Goal: Information Seeking & Learning: Learn about a topic

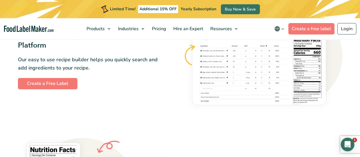
scroll to position [430, 0]
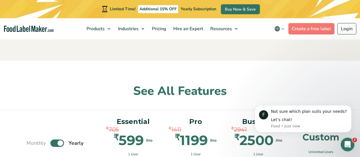
scroll to position [366, 0]
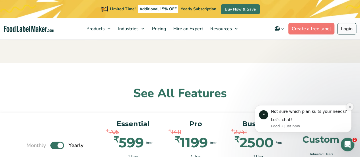
click at [351, 108] on icon "Dismiss notification" at bounding box center [349, 106] width 3 height 3
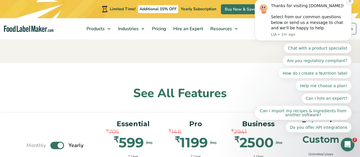
click at [350, 3] on icon "Dismiss notification" at bounding box center [349, 0] width 3 height 3
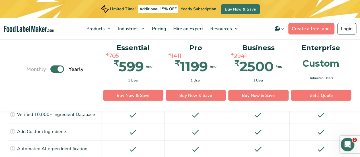
scroll to position [582, 0]
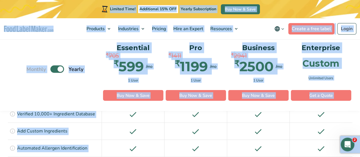
click at [46, 95] on div "Monthly Toggle Yearly (6 Month Free + 2 Free Nutritional Consultations)" at bounding box center [54, 69] width 57 height 56
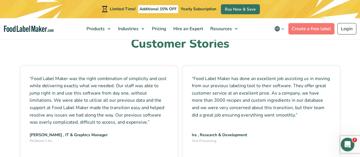
scroll to position [1579, 0]
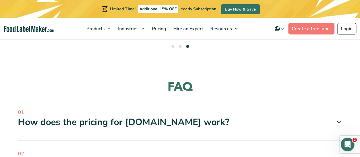
scroll to position [1704, 0]
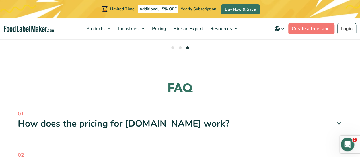
click at [340, 120] on icon at bounding box center [338, 123] width 7 height 7
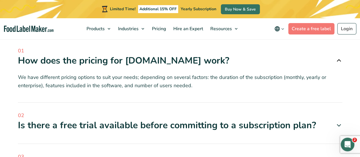
scroll to position [1767, 0]
click at [341, 121] on icon at bounding box center [338, 124] width 7 height 7
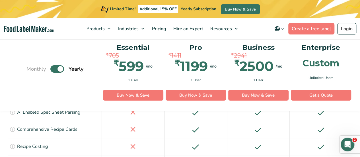
scroll to position [940, 0]
click at [55, 67] on label "Toggle" at bounding box center [57, 68] width 14 height 7
click at [31, 67] on input "Toggle" at bounding box center [30, 69] width 4 height 4
checkbox input "false"
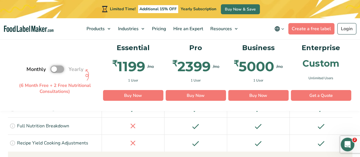
scroll to position [621, 0]
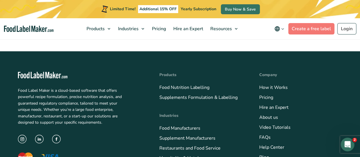
scroll to position [2232, 0]
click at [269, 114] on link "About us" at bounding box center [268, 117] width 19 height 6
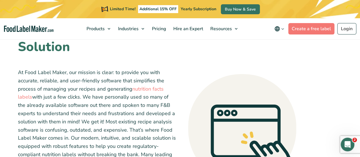
scroll to position [136, 0]
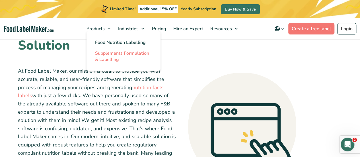
click at [114, 55] on span "Supplements Formulation & Labelling" at bounding box center [122, 56] width 54 height 13
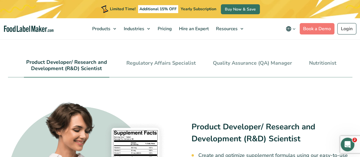
scroll to position [1200, 0]
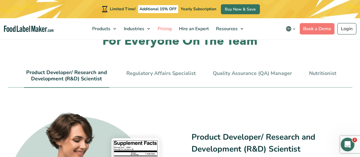
click at [166, 29] on span "Pricing" at bounding box center [164, 29] width 17 height 6
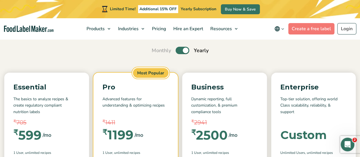
scroll to position [49, 0]
click at [178, 50] on label "Toggle" at bounding box center [183, 49] width 14 height 7
click at [156, 50] on input "Toggle" at bounding box center [155, 50] width 4 height 4
checkbox input "false"
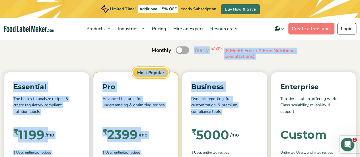
drag, startPoint x: 178, startPoint y: 50, endPoint x: 187, endPoint y: 133, distance: 84.1
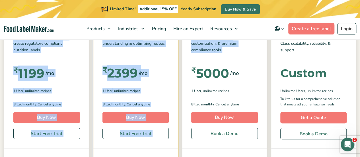
scroll to position [0, 0]
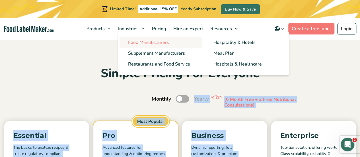
click at [135, 45] on span "Food Manufacturers" at bounding box center [148, 42] width 41 height 6
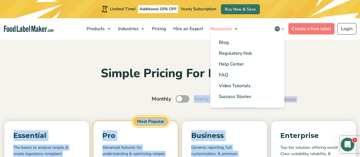
click at [220, 30] on span "Resources" at bounding box center [221, 29] width 24 height 6
click at [232, 51] on span "Regulatory Hub" at bounding box center [235, 53] width 33 height 6
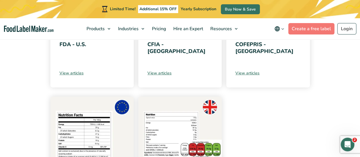
scroll to position [302, 0]
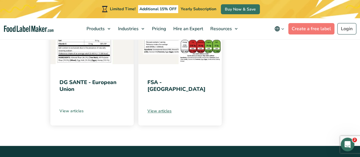
click at [77, 113] on link "View articles" at bounding box center [91, 111] width 65 height 6
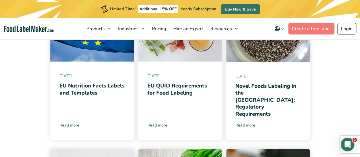
scroll to position [163, 0]
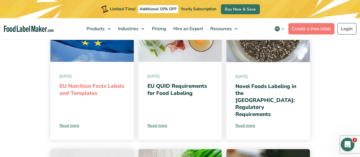
click at [85, 94] on link "EU Nutrition Facts Labels and Templates" at bounding box center [91, 89] width 65 height 15
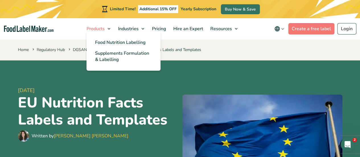
click at [108, 29] on link "Products" at bounding box center [98, 28] width 30 height 21
click at [110, 39] on link "Food Nutrition Labelling" at bounding box center [123, 42] width 74 height 11
click at [116, 40] on span "Food Nutrition Labelling" at bounding box center [120, 42] width 51 height 6
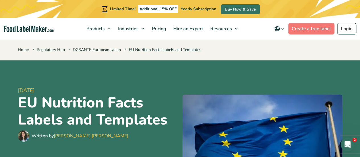
click at [143, 99] on h1 "EU Nutrition Facts Labels and Templates" at bounding box center [98, 111] width 160 height 34
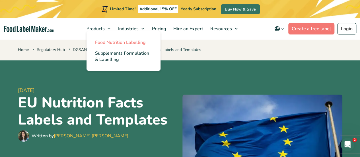
click at [99, 40] on span "Food Nutrition Labelling" at bounding box center [120, 42] width 51 height 6
click at [102, 43] on span "Food Nutrition Labelling" at bounding box center [120, 42] width 51 height 6
click at [107, 43] on span "Food Nutrition Labelling" at bounding box center [120, 42] width 51 height 6
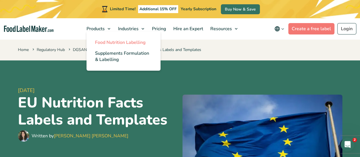
click at [107, 43] on span "Food Nutrition Labelling" at bounding box center [120, 42] width 51 height 6
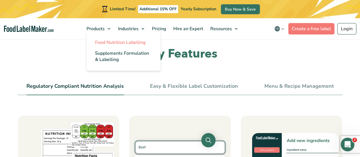
click at [108, 42] on span "Food Nutrition Labelling" at bounding box center [120, 42] width 51 height 6
